Goal: Task Accomplishment & Management: Manage account settings

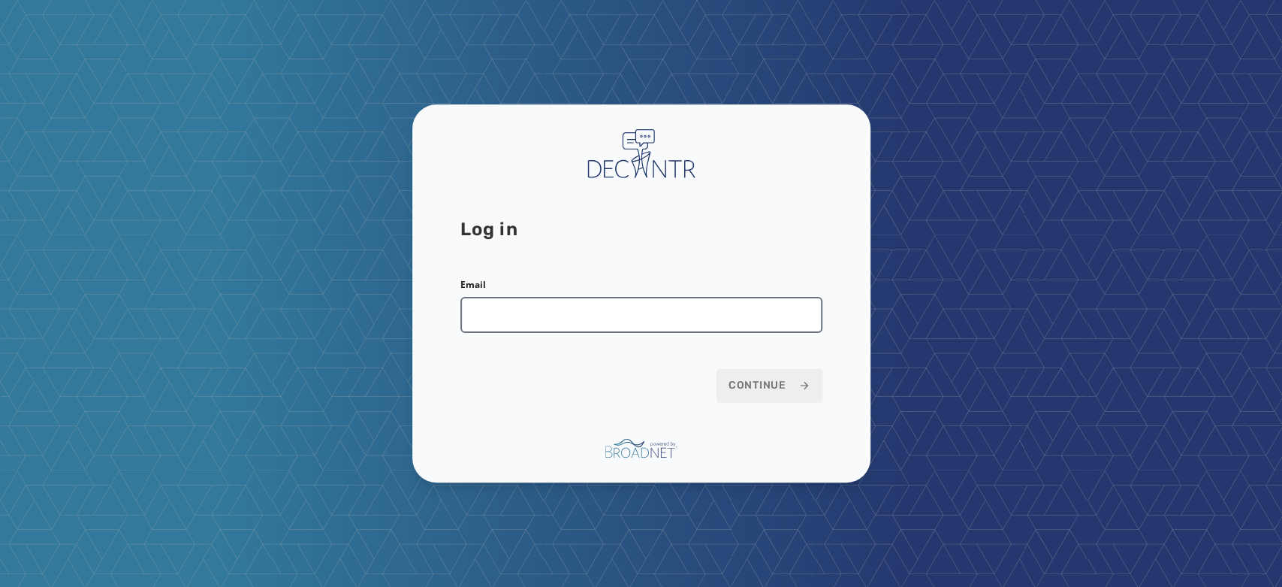
click at [614, 319] on input "Email" at bounding box center [641, 315] width 362 height 36
type input "**********"
click at [745, 381] on span "Continue" at bounding box center [770, 385] width 82 height 15
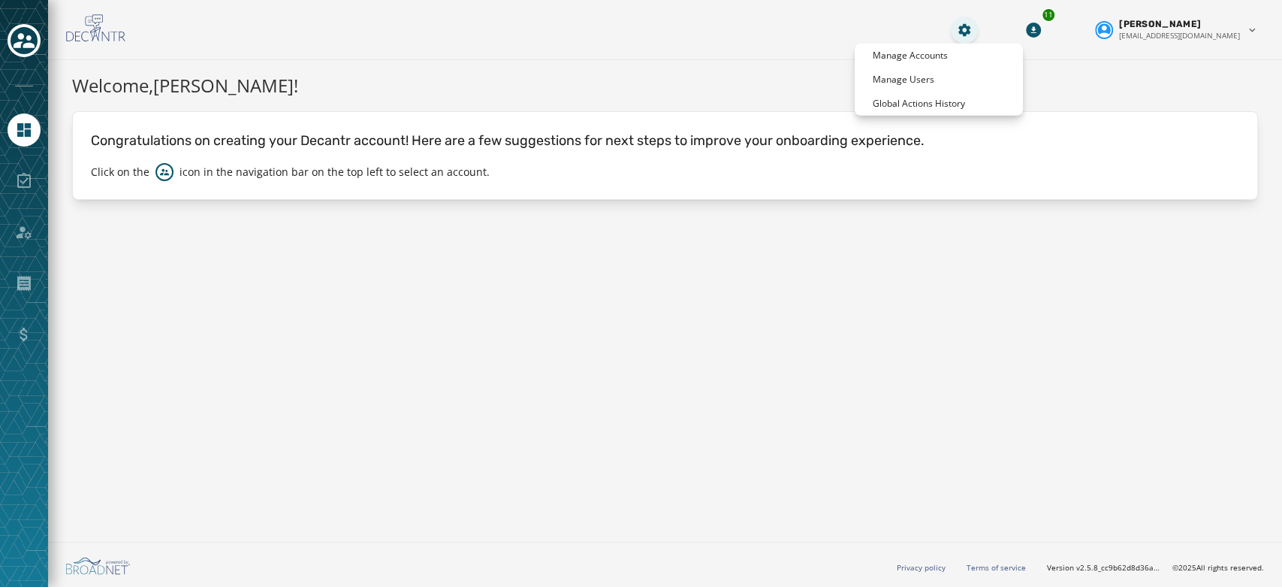
click at [1008, 20] on html "Skip To Main Content 11 [PERSON_NAME] [EMAIL_ADDRESS][DOMAIN_NAME] Welcome, [PE…" at bounding box center [641, 293] width 1282 height 587
click at [920, 101] on p "Global Actions History" at bounding box center [919, 104] width 92 height 12
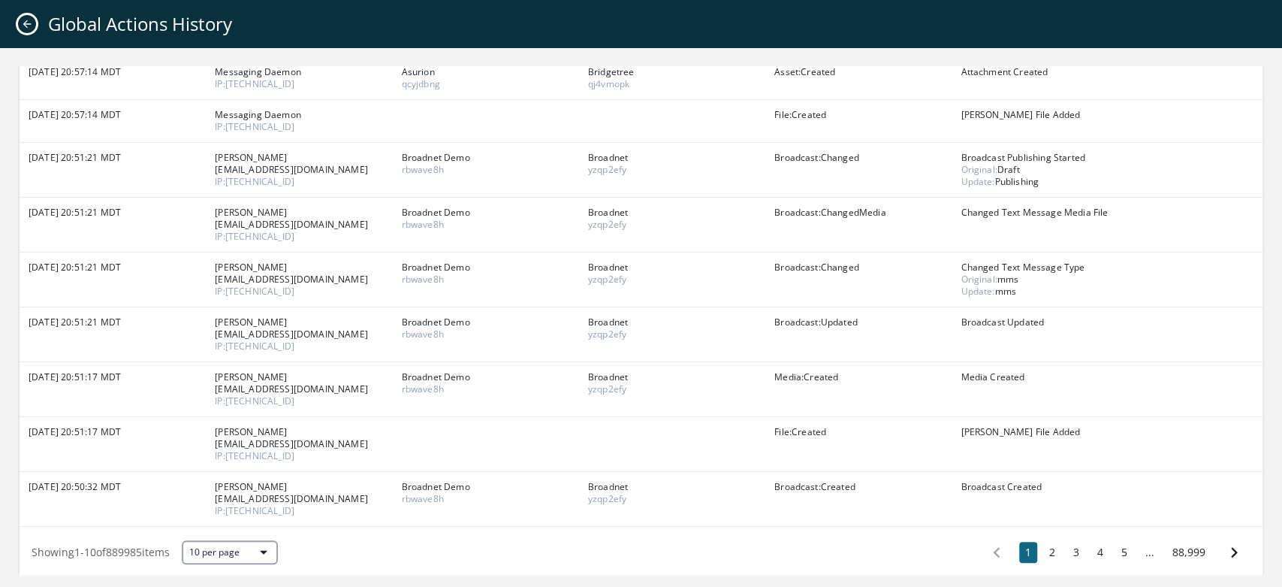
scroll to position [195, 0]
click at [1043, 551] on button "2" at bounding box center [1052, 549] width 18 height 21
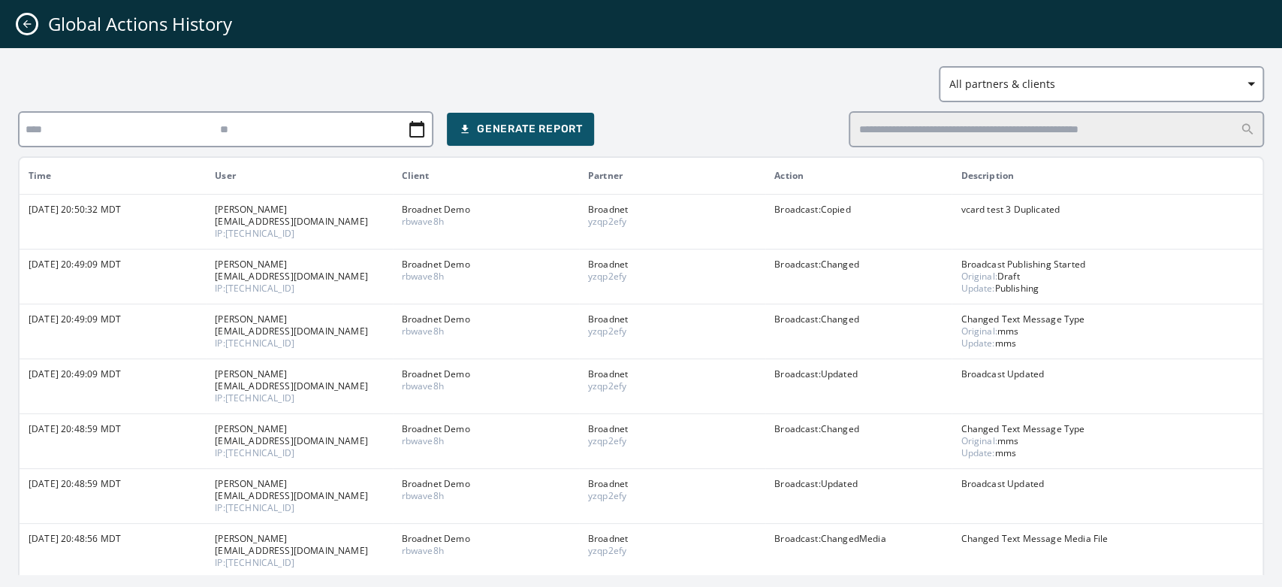
click at [34, 26] on button "Close admin drawer" at bounding box center [27, 24] width 18 height 18
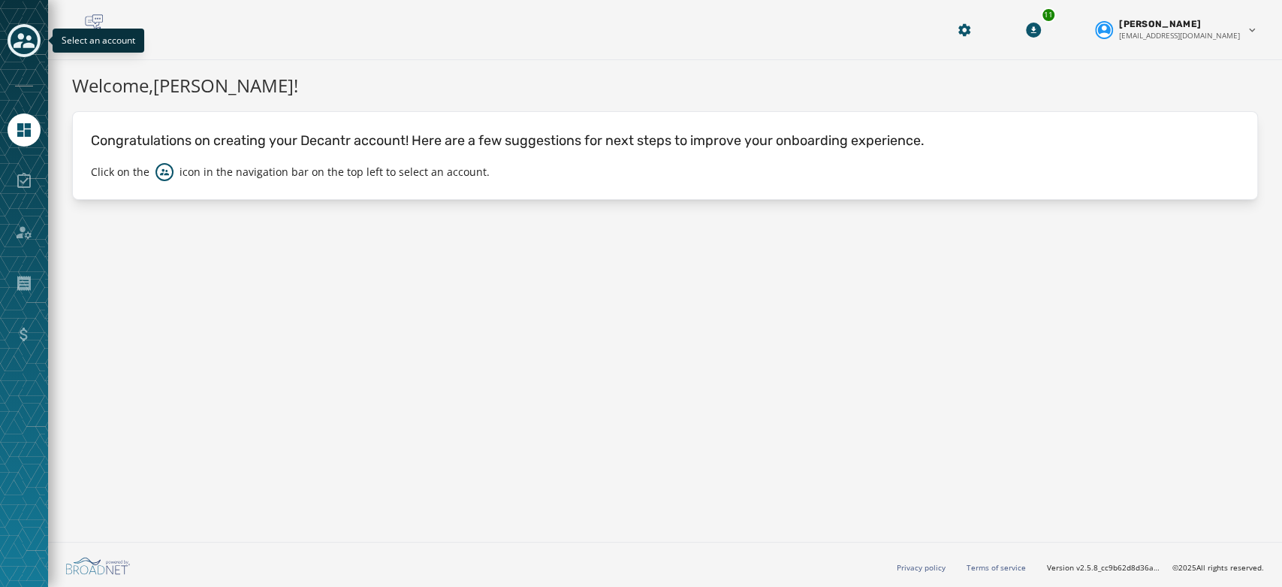
click at [17, 45] on icon "Toggle account select drawer" at bounding box center [24, 40] width 21 height 15
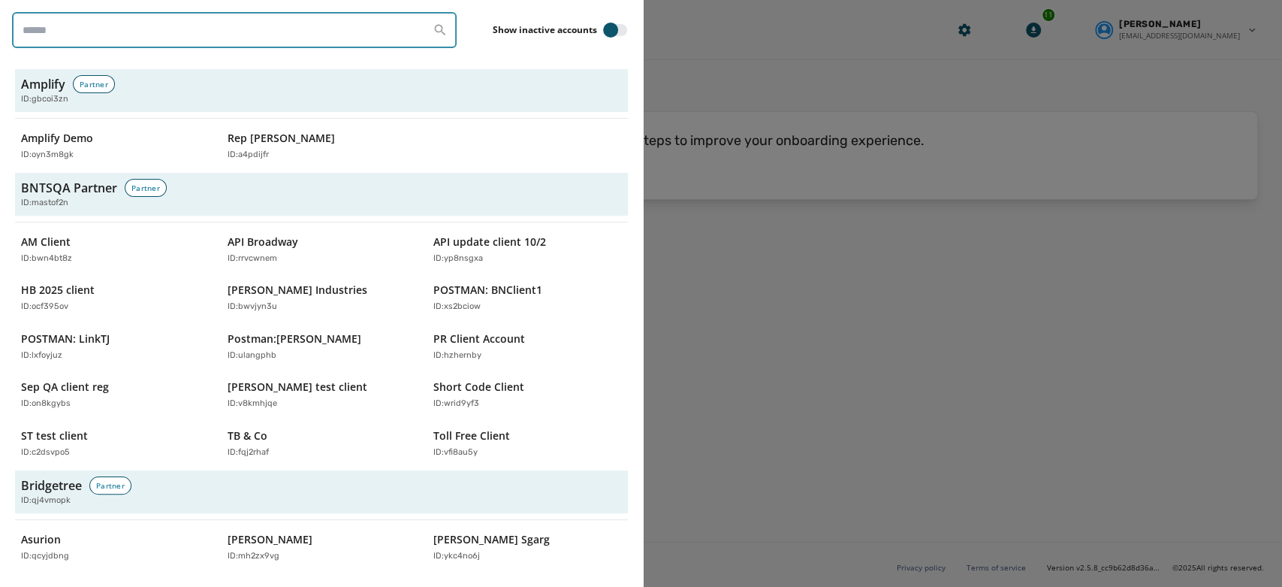
click at [173, 36] on input "search" at bounding box center [234, 30] width 445 height 36
type input "**********"
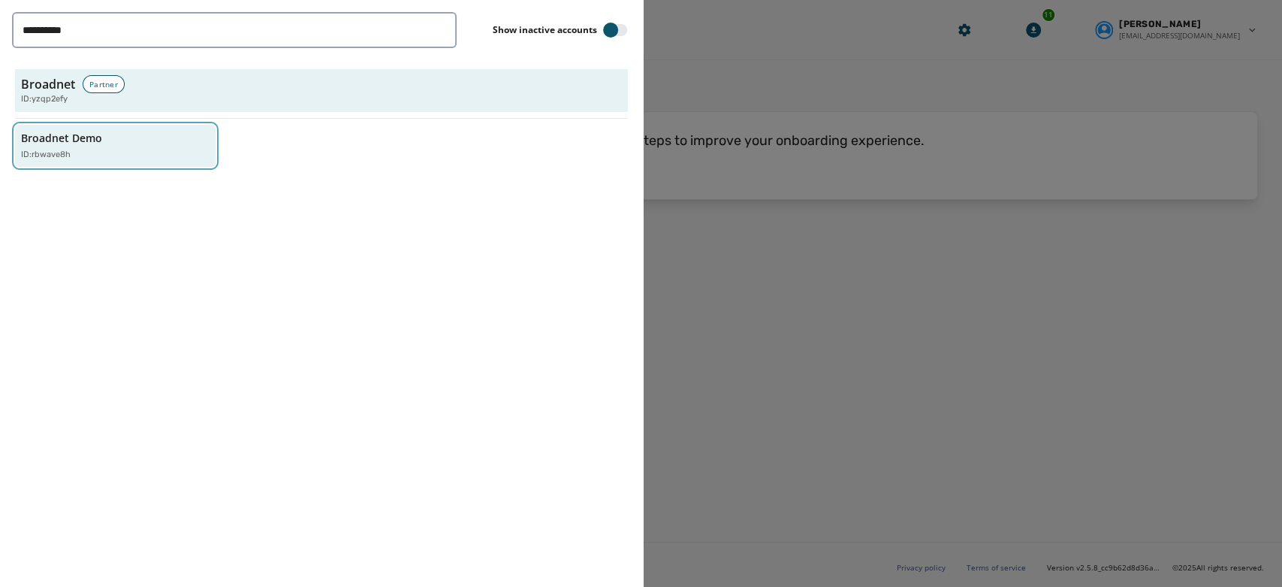
click at [110, 140] on div "Broadnet Demo ID: rbwave8h" at bounding box center [107, 146] width 173 height 31
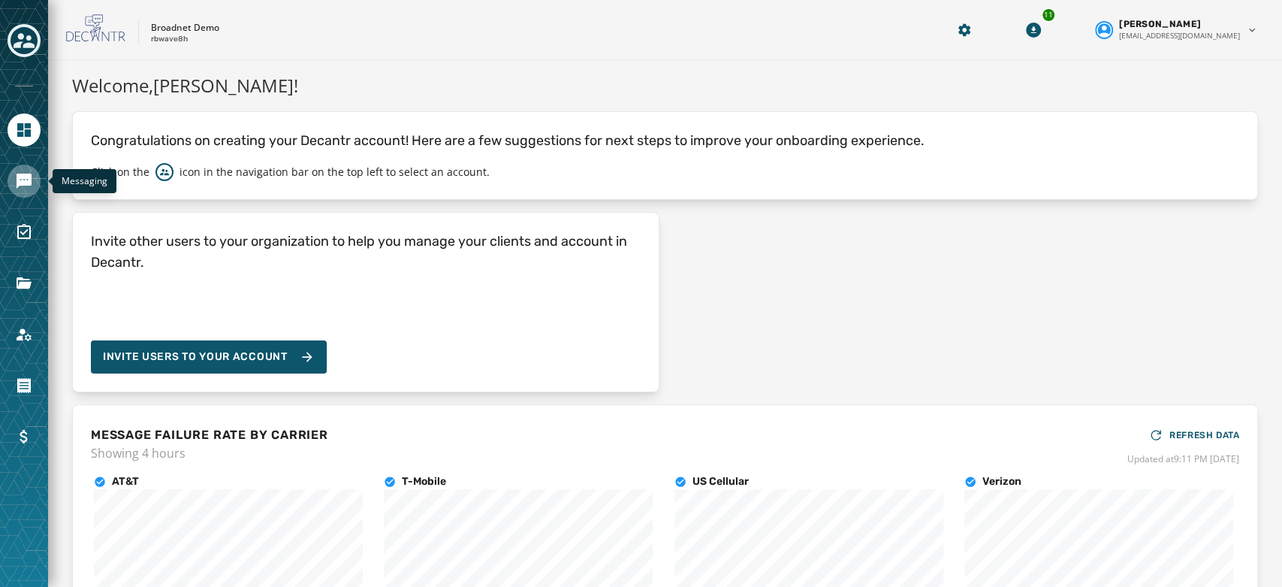
click at [29, 191] on link "Navigate to Messaging" at bounding box center [24, 180] width 33 height 33
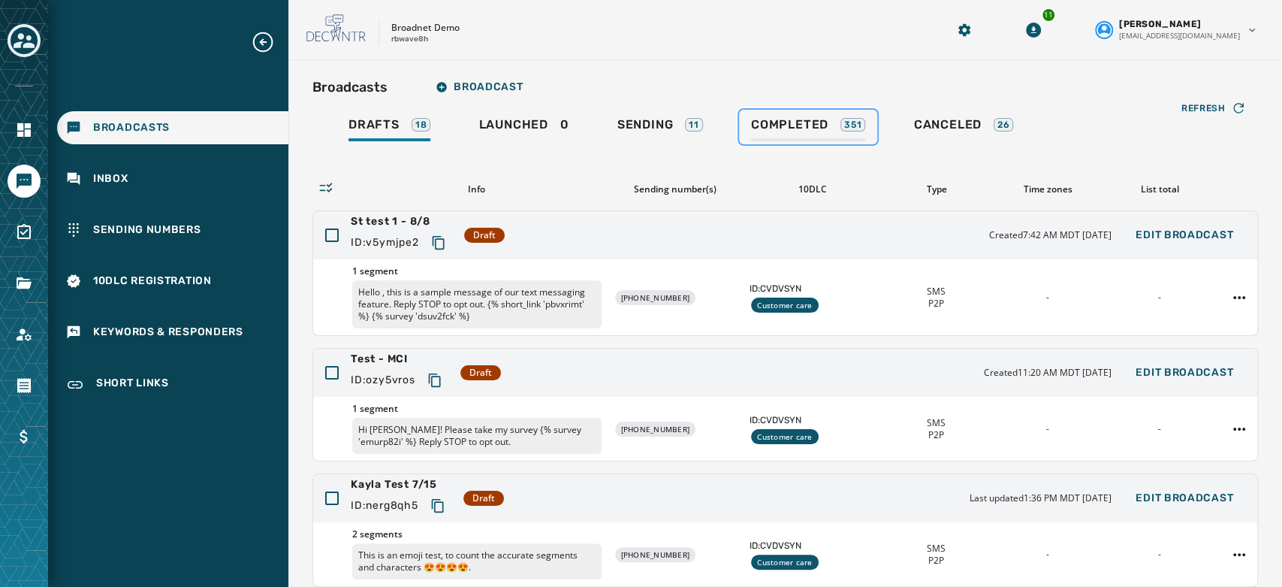
click at [790, 118] on span "Completed" at bounding box center [789, 124] width 77 height 15
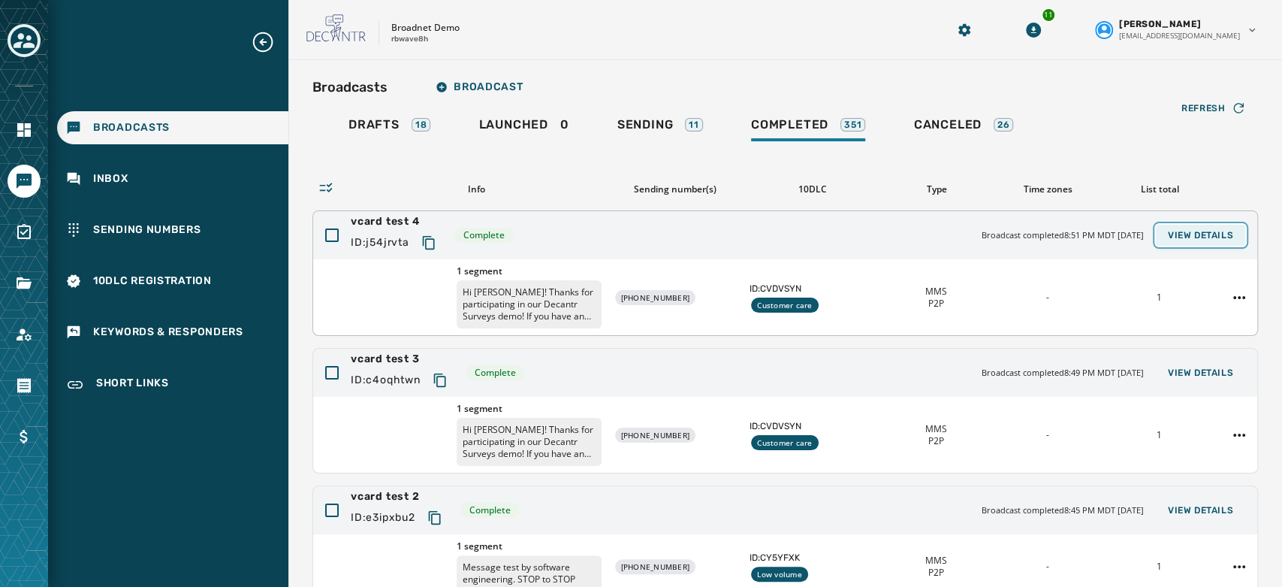
click at [1208, 235] on span "View Details" at bounding box center [1200, 235] width 65 height 12
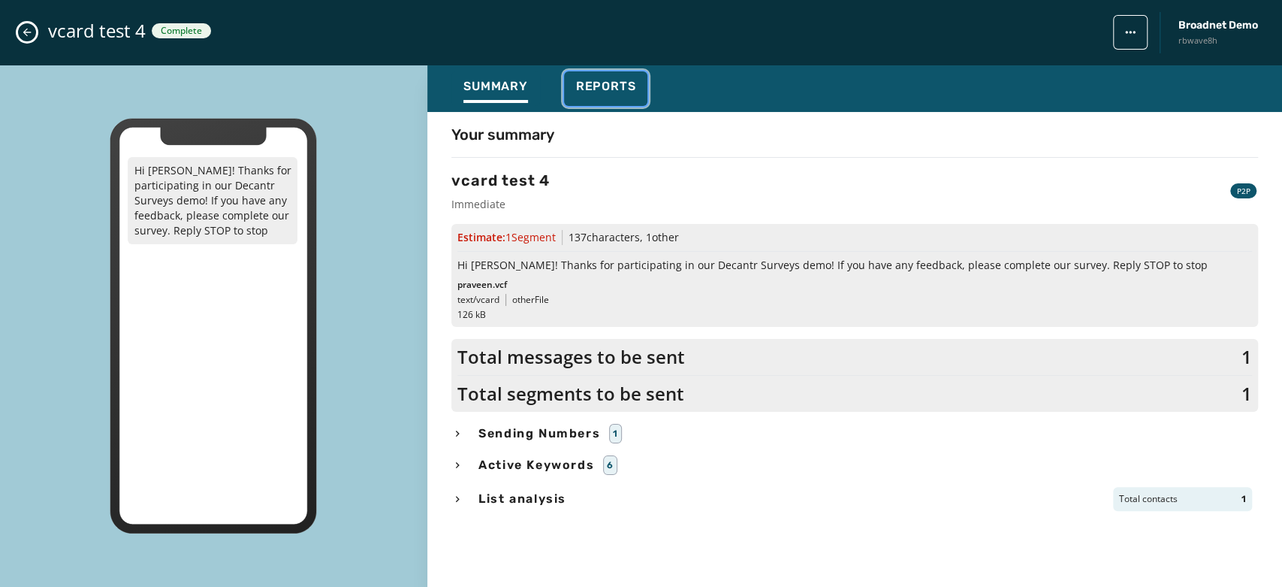
click at [635, 89] on button "Reports" at bounding box center [606, 88] width 84 height 35
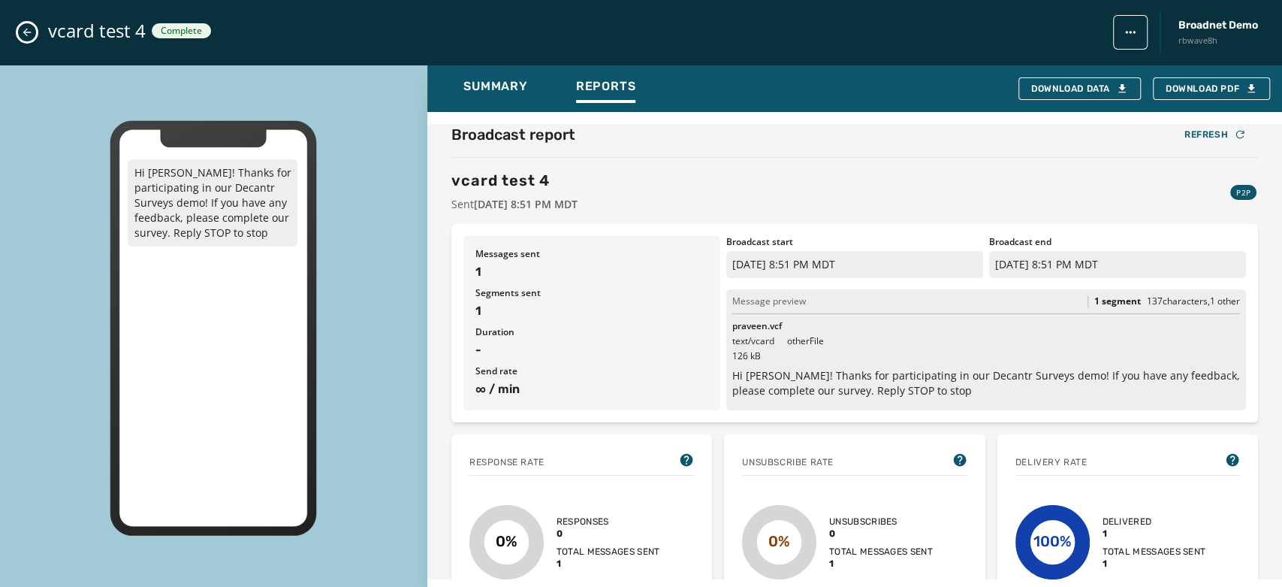
click at [30, 29] on icon "Close admin drawer" at bounding box center [27, 32] width 12 height 12
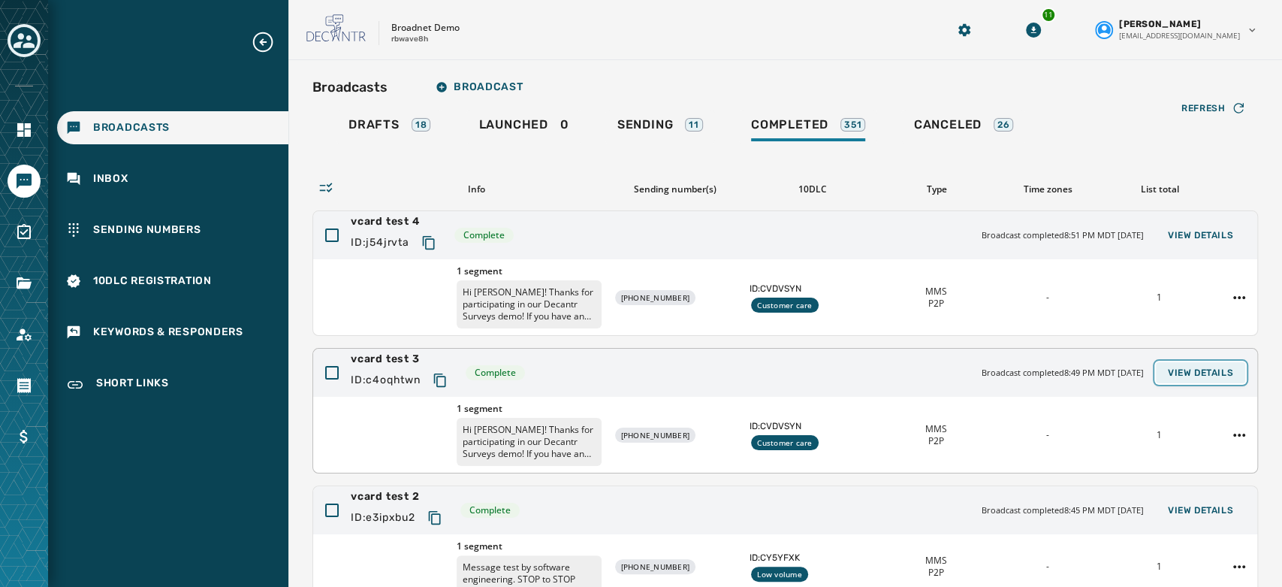
click at [1225, 381] on button "View Details" at bounding box center [1200, 372] width 89 height 21
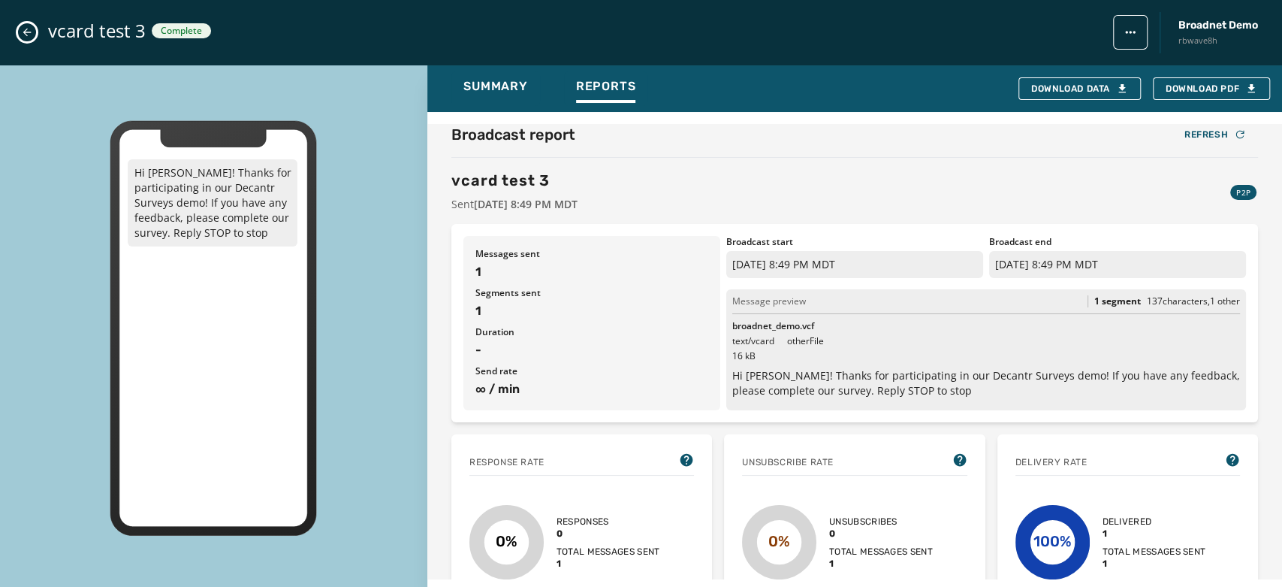
click at [34, 26] on button "Close admin drawer" at bounding box center [27, 32] width 18 height 18
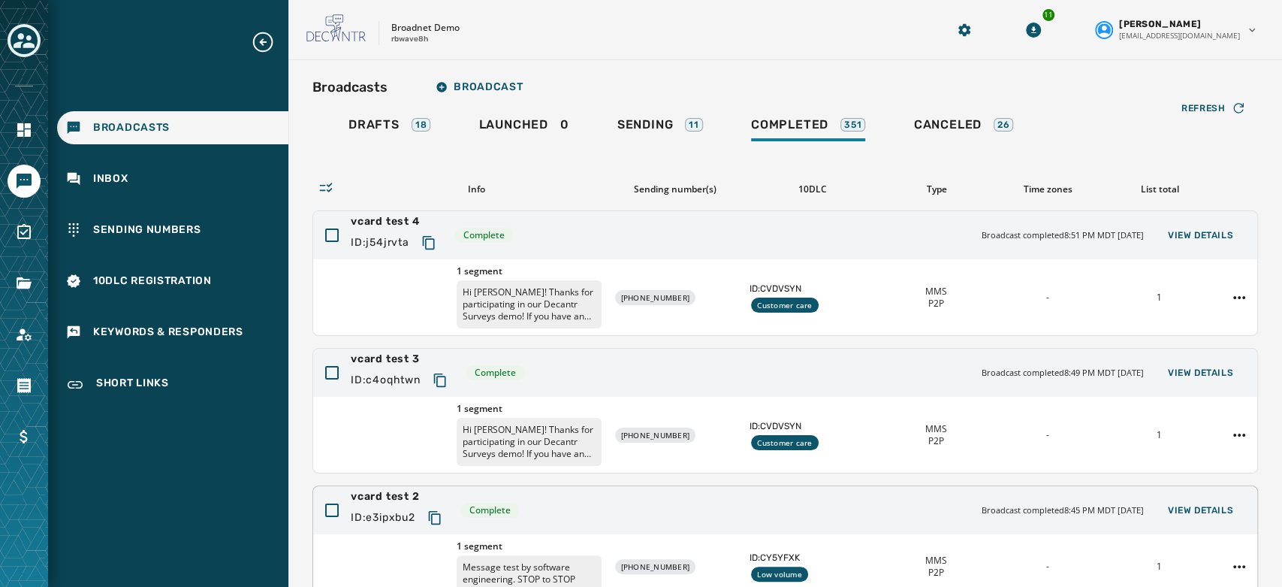
click at [412, 489] on span "vcard test 2" at bounding box center [400, 496] width 98 height 15
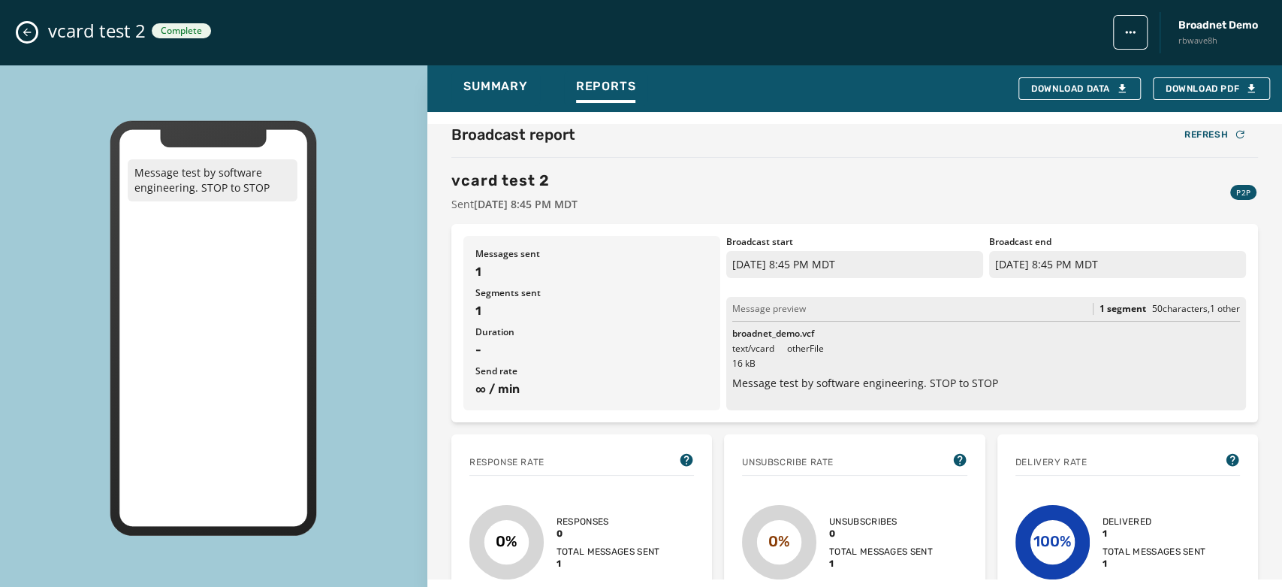
click at [24, 33] on icon "Close admin drawer" at bounding box center [27, 33] width 8 height 8
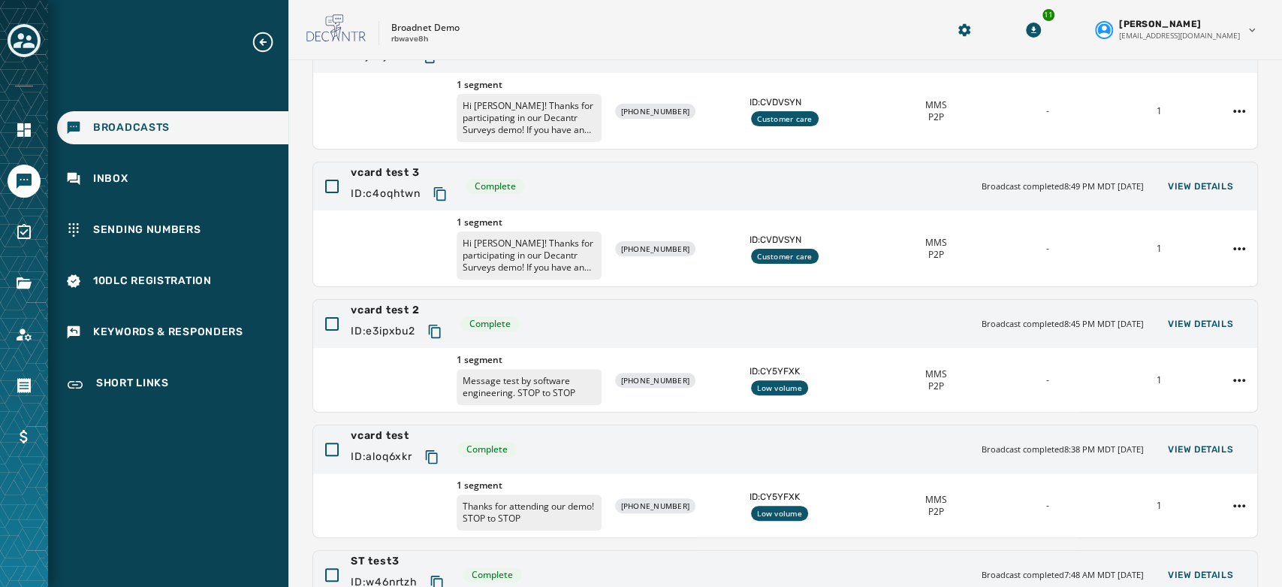
scroll to position [188, 0]
